Goal: Find specific page/section: Find specific page/section

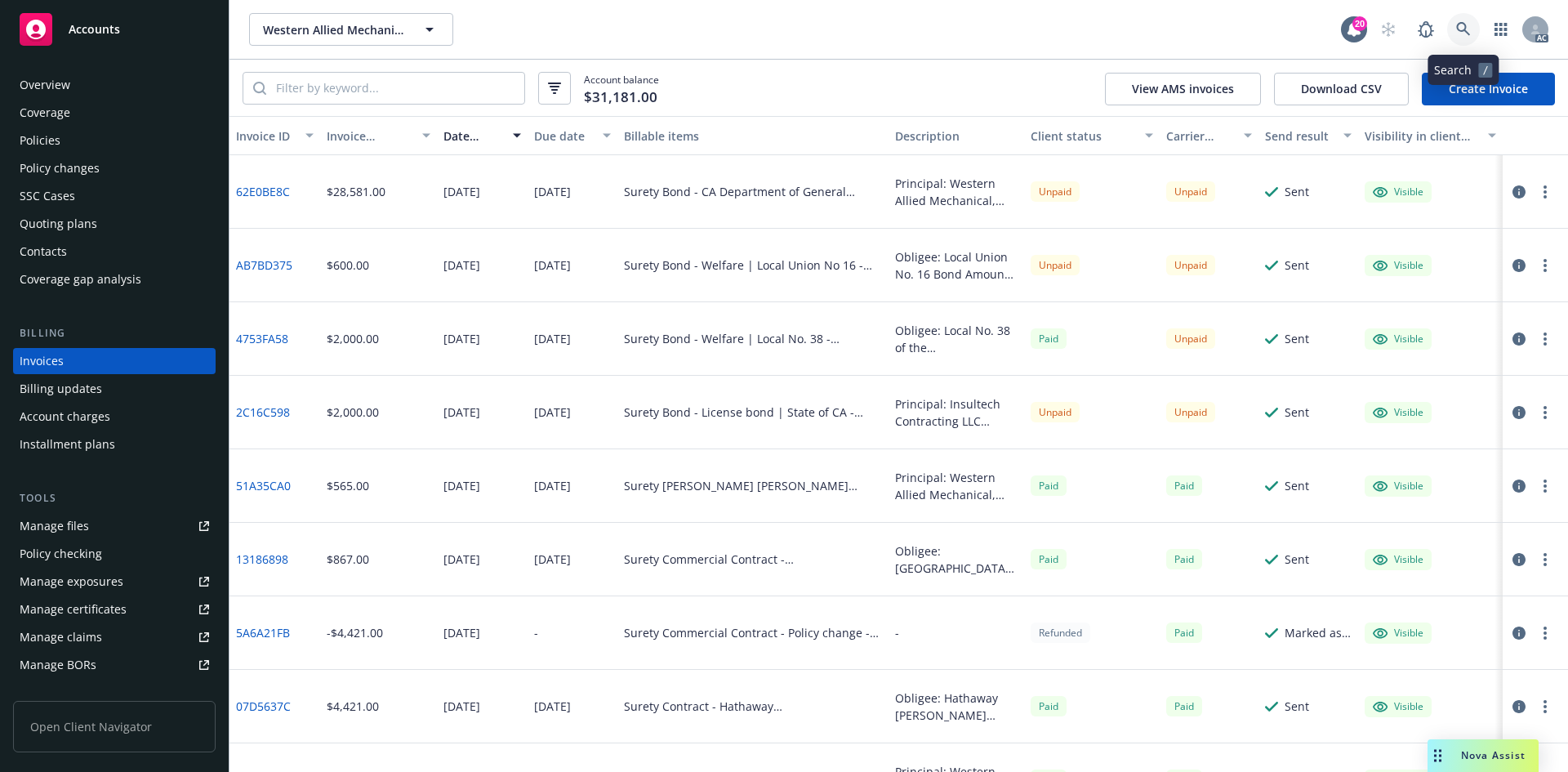
click at [1467, 21] on link at bounding box center [1464, 30] width 33 height 33
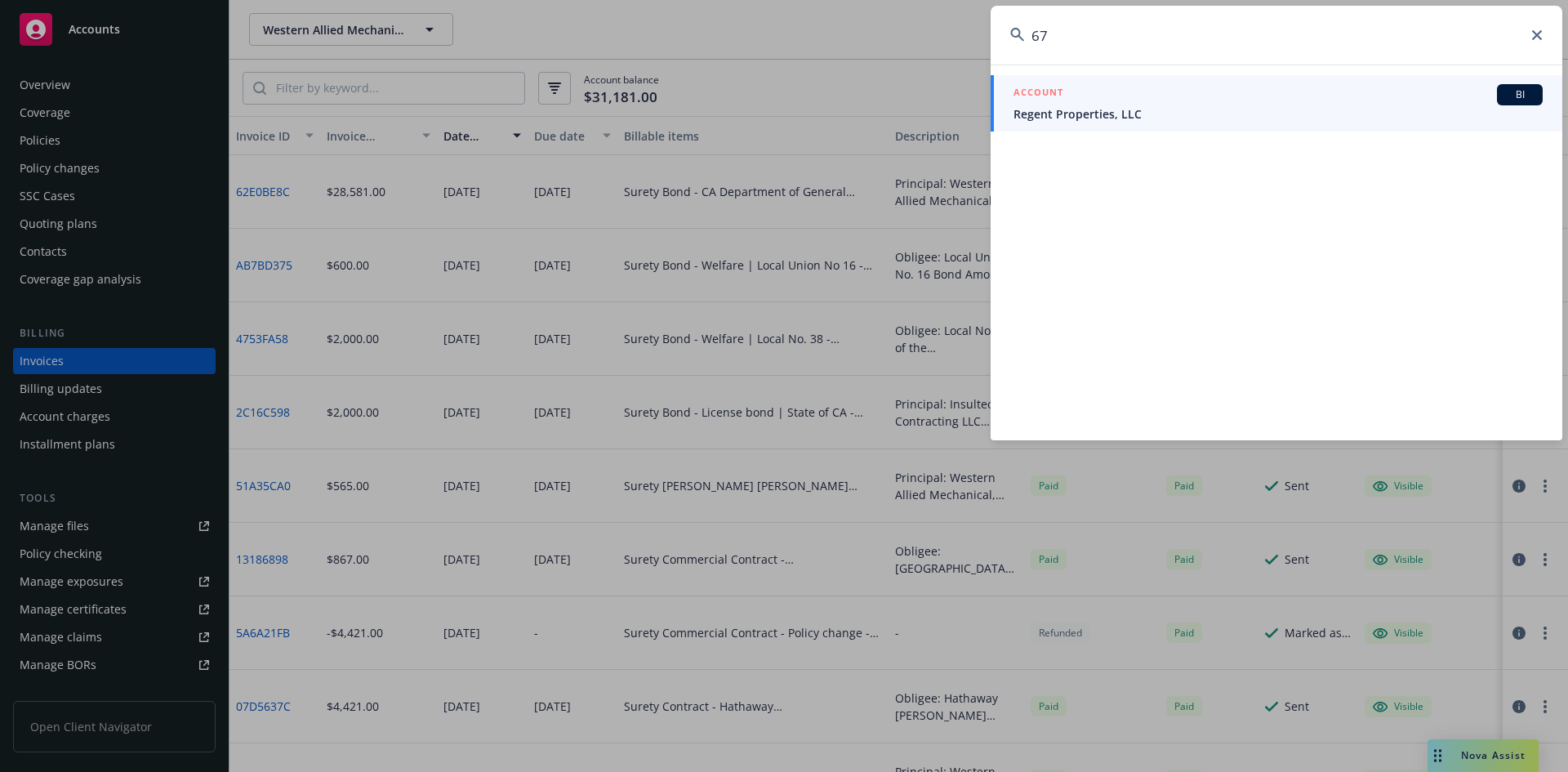
type input "6"
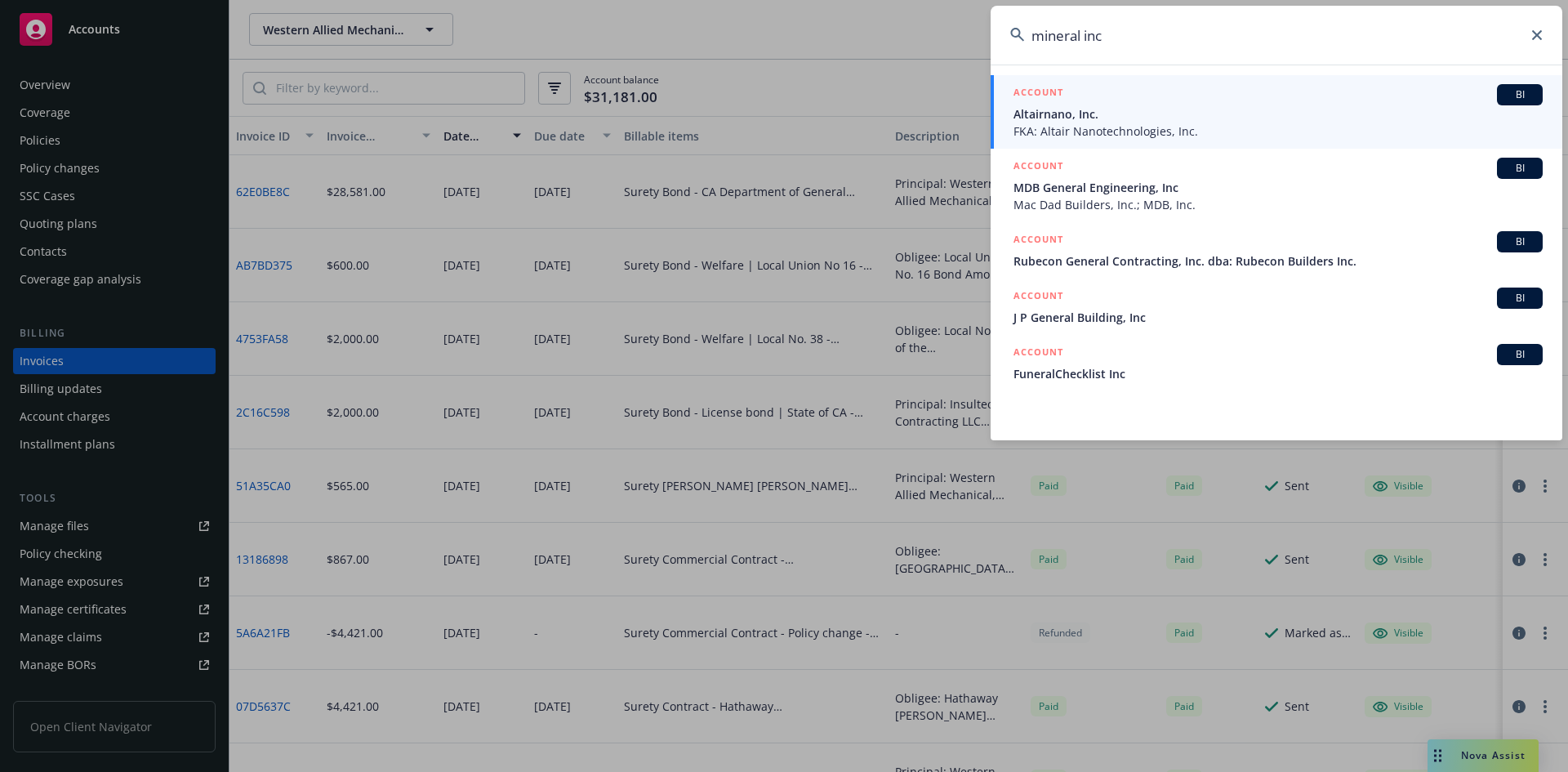
click at [1149, 33] on input "mineral inc" at bounding box center [1276, 35] width 572 height 59
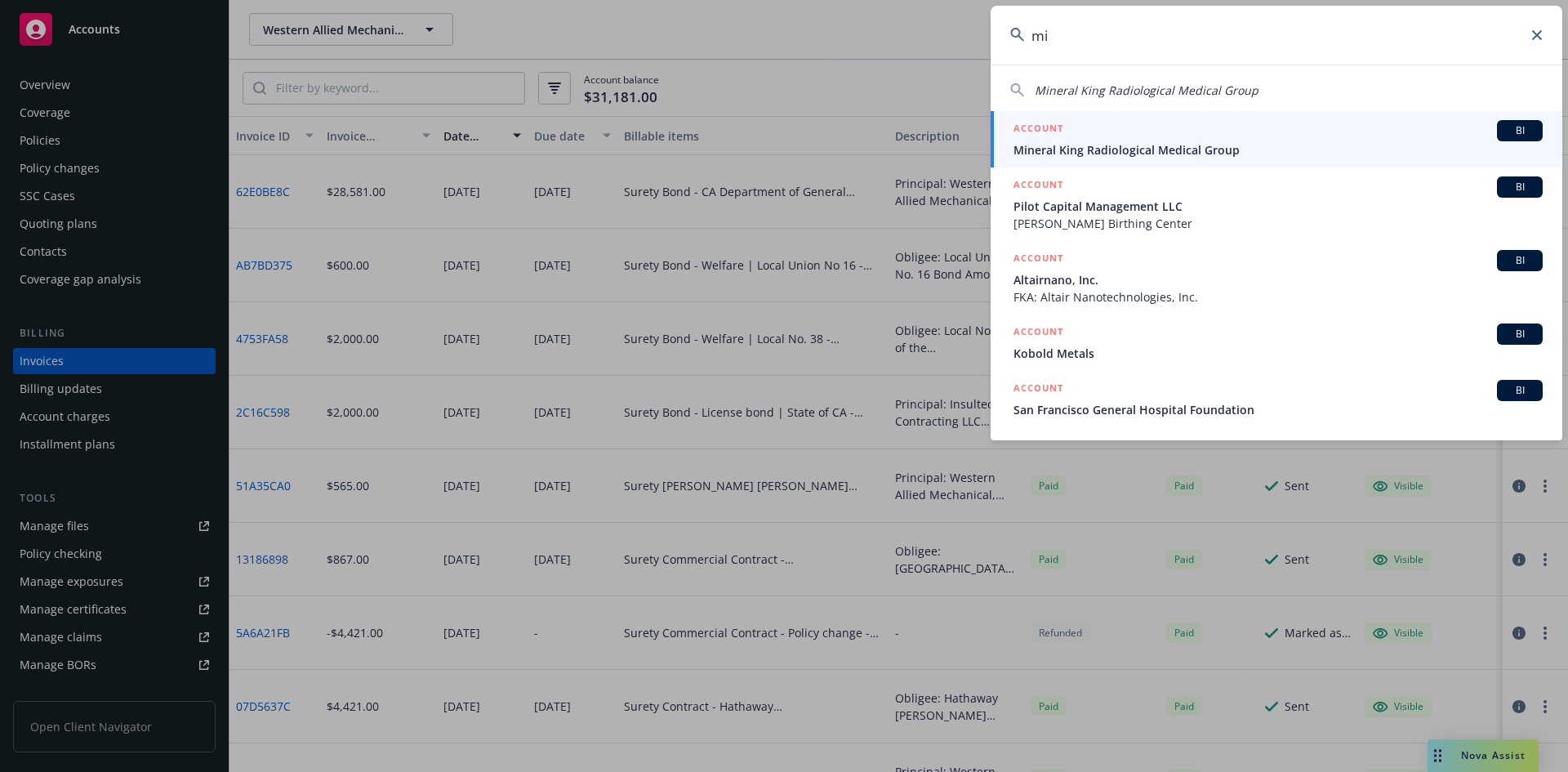
type input "m"
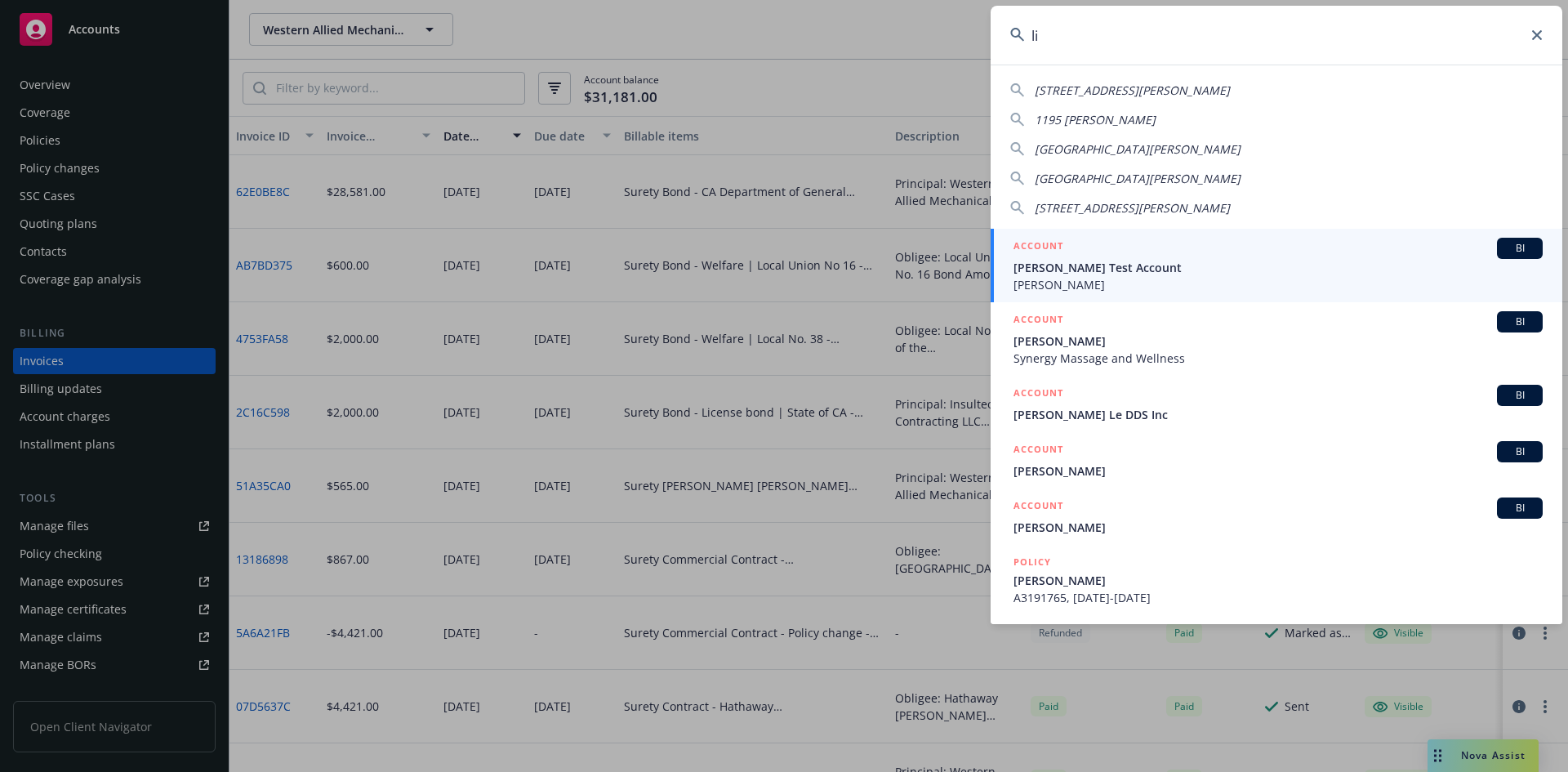
type input "l"
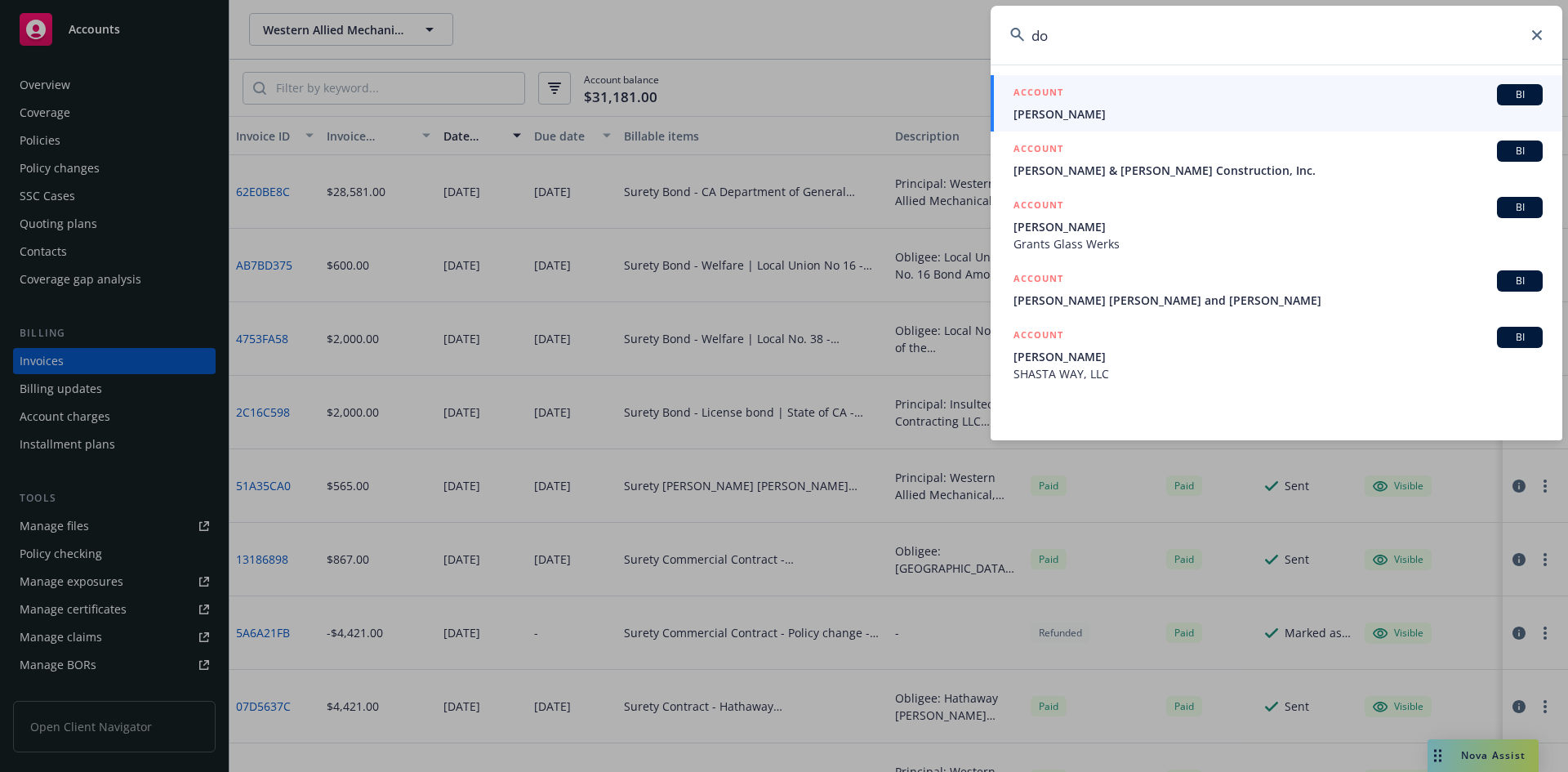
type input "d"
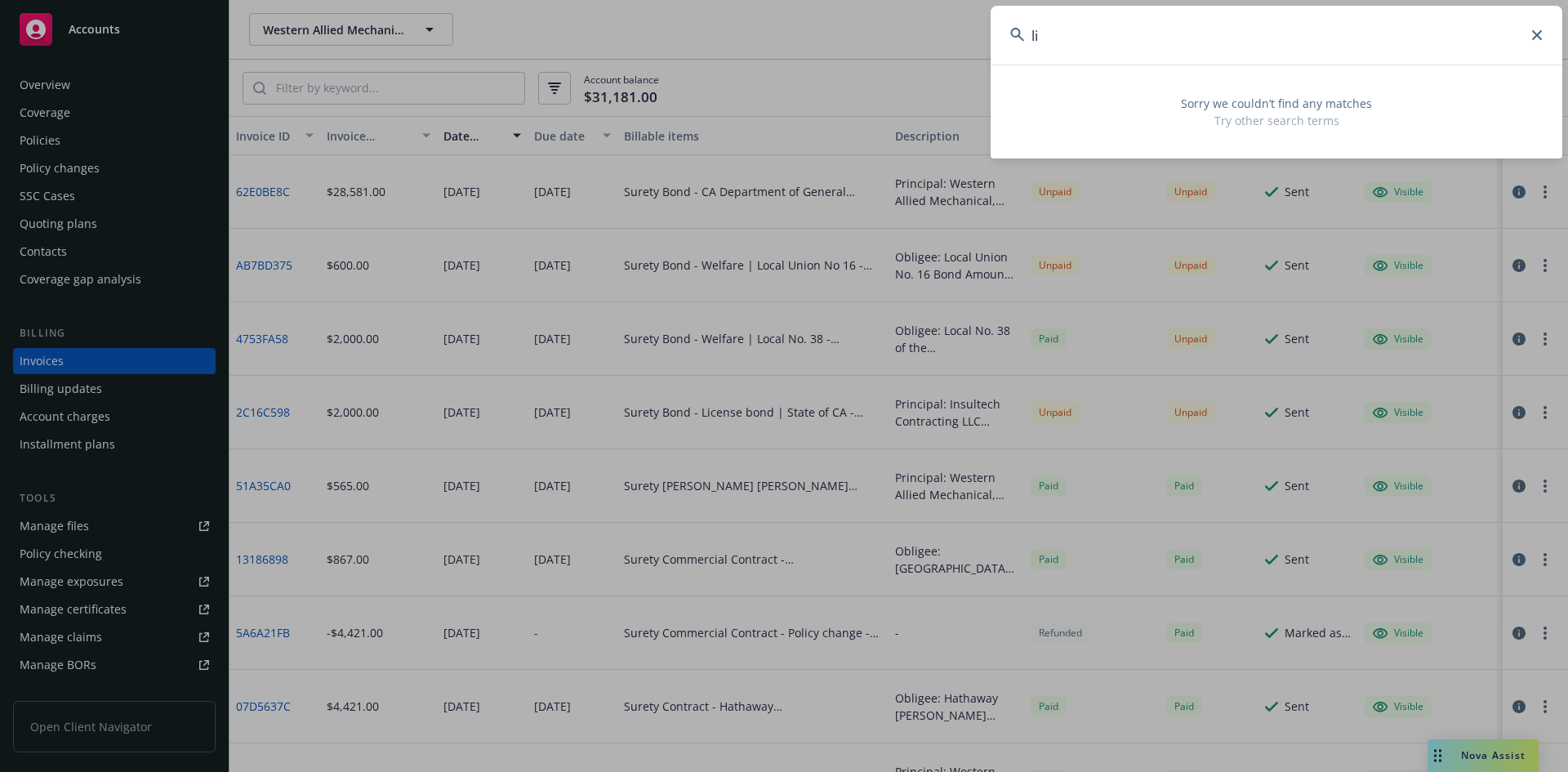
type input "l"
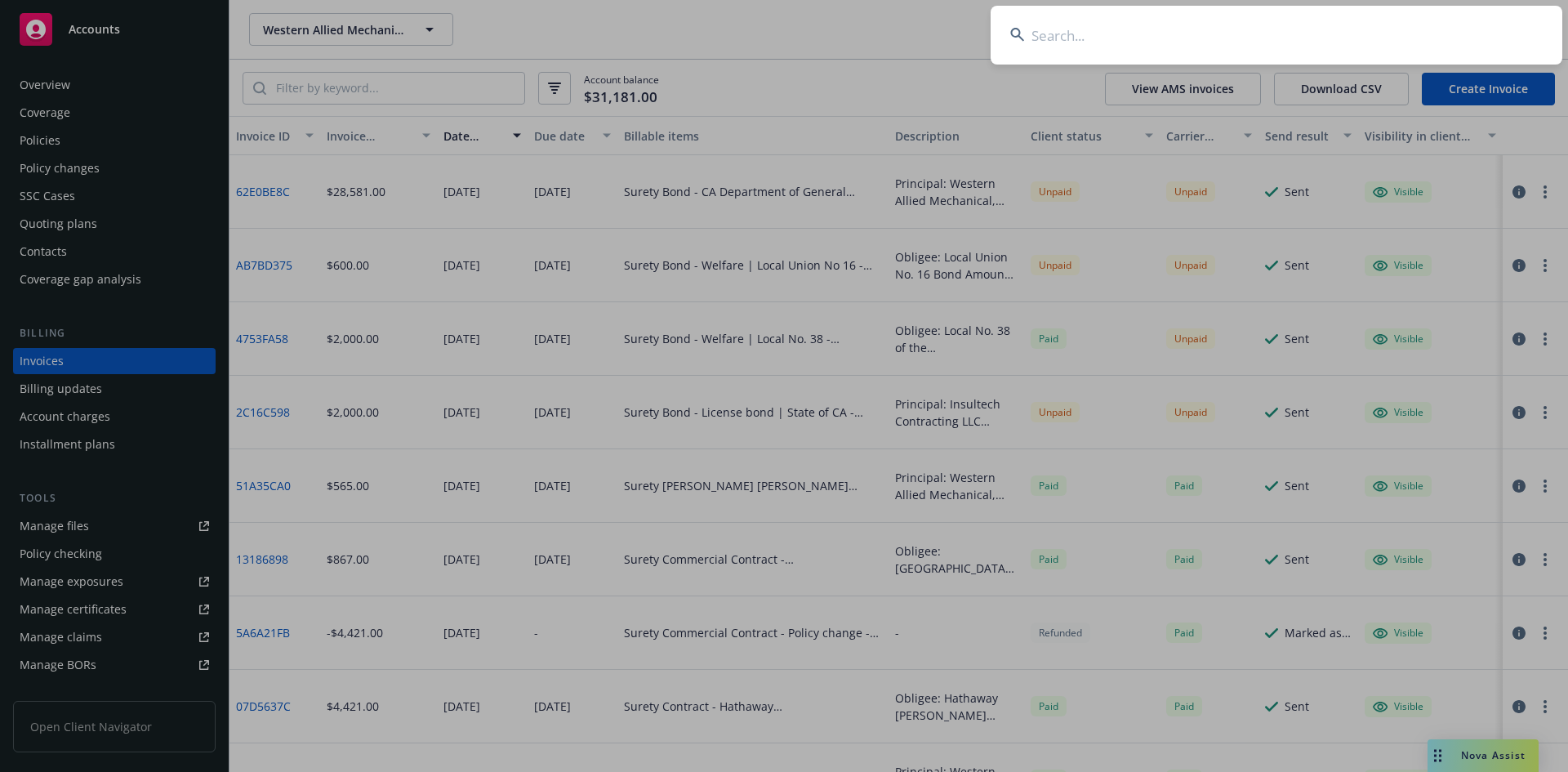
click at [1100, 37] on input at bounding box center [1276, 35] width 572 height 59
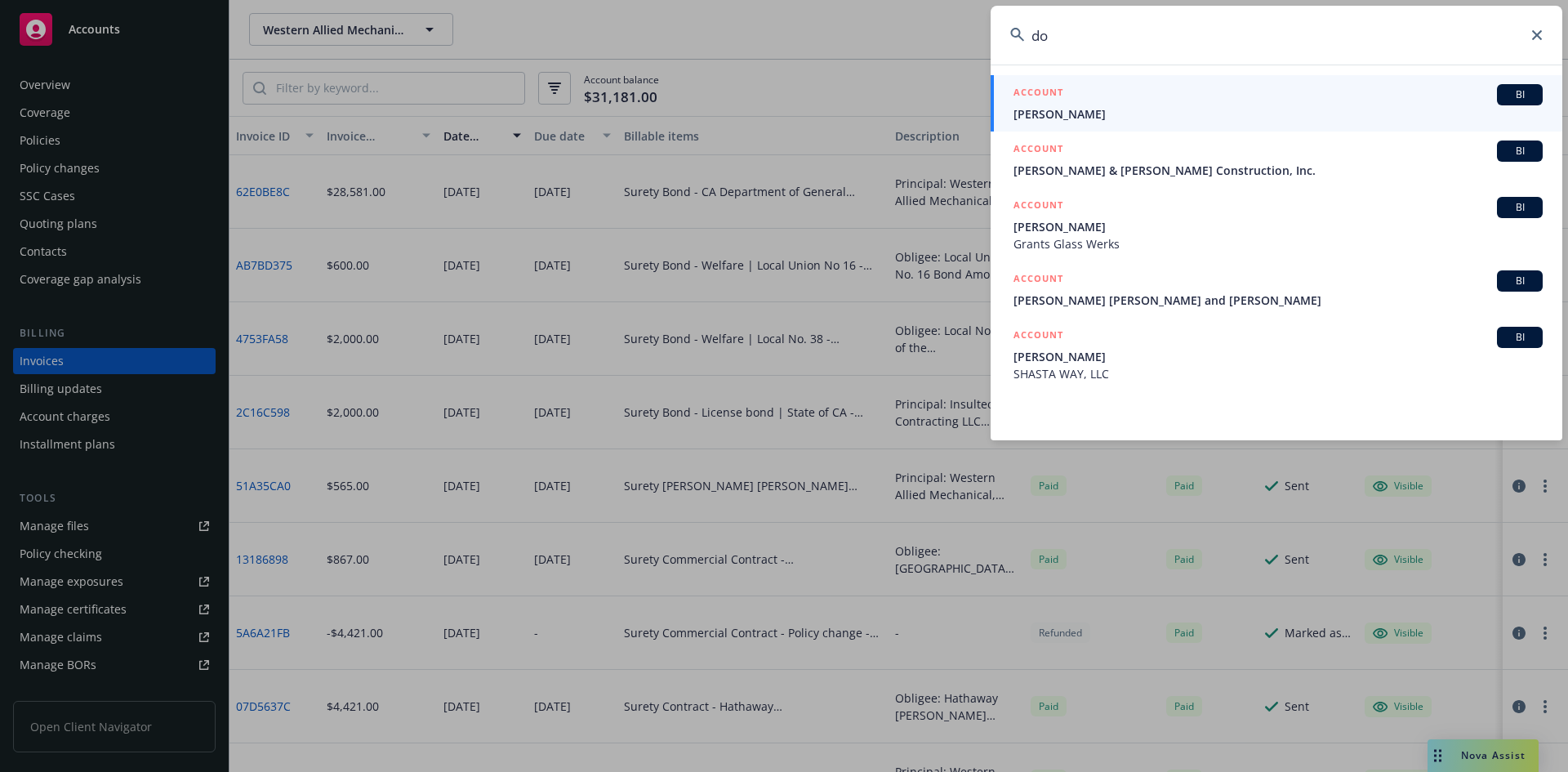
type input "d"
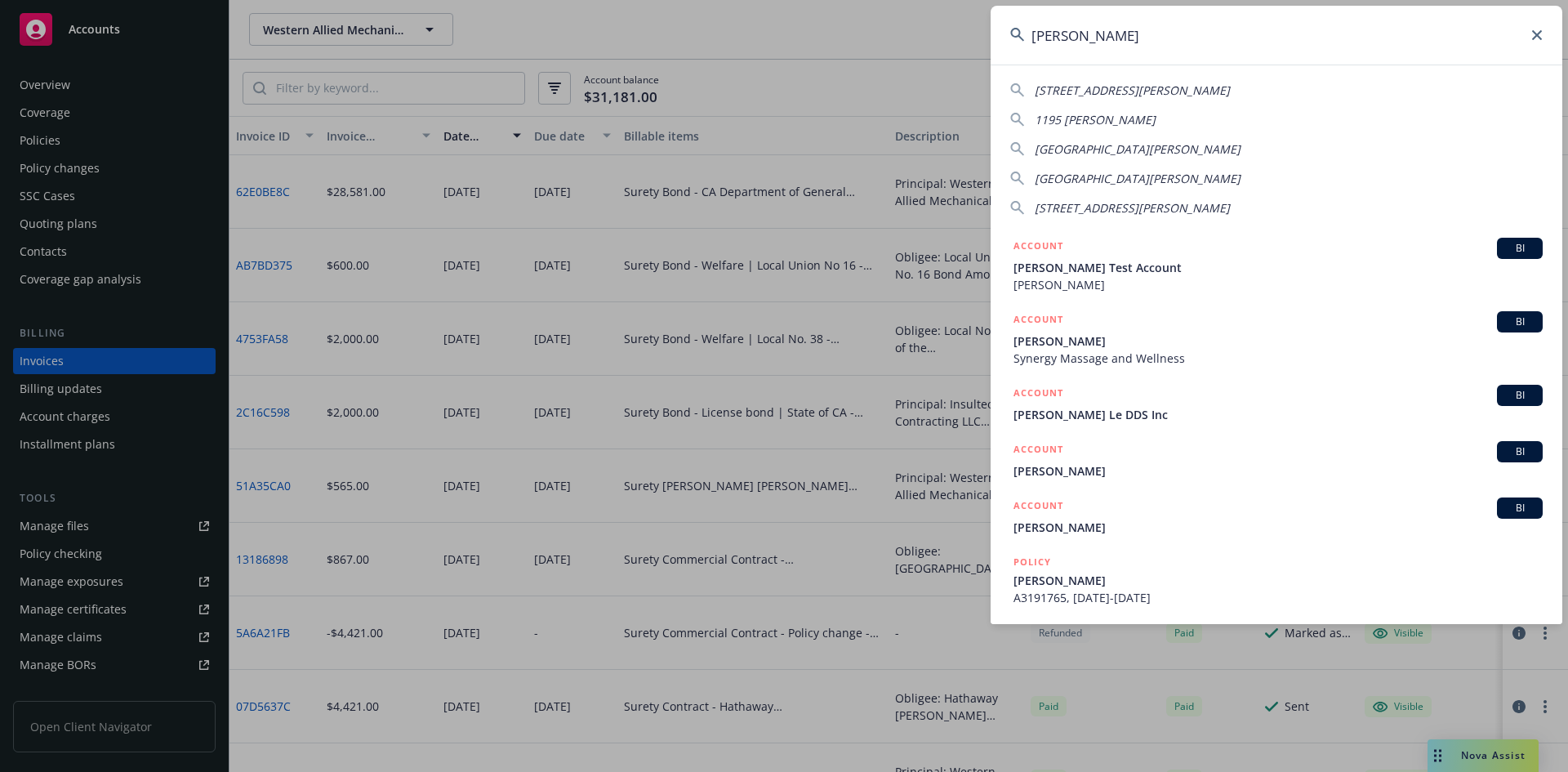
type input "[PERSON_NAME]"
click at [1540, 32] on icon at bounding box center [1537, 35] width 10 height 10
